Goal: Transaction & Acquisition: Purchase product/service

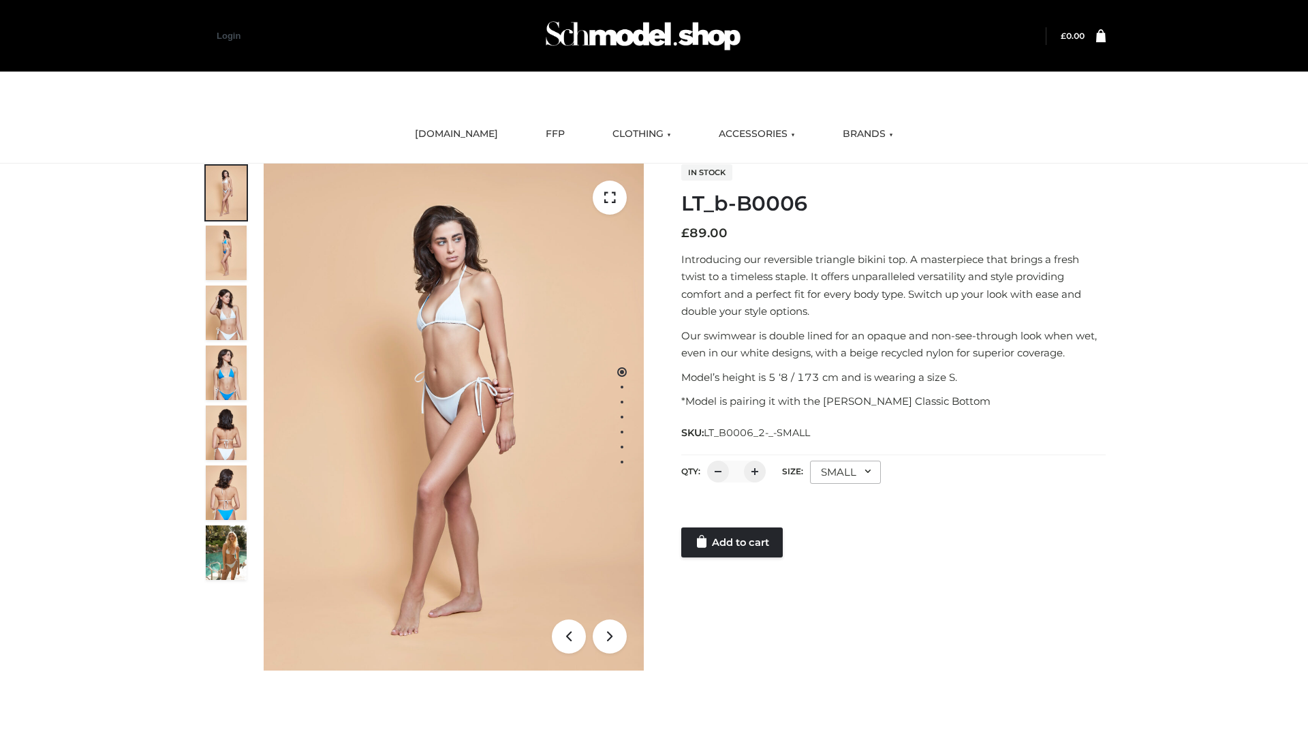
click at [733, 542] on link "Add to cart" at bounding box center [731, 542] width 101 height 30
